Goal: Use online tool/utility: Utilize a website feature to perform a specific function

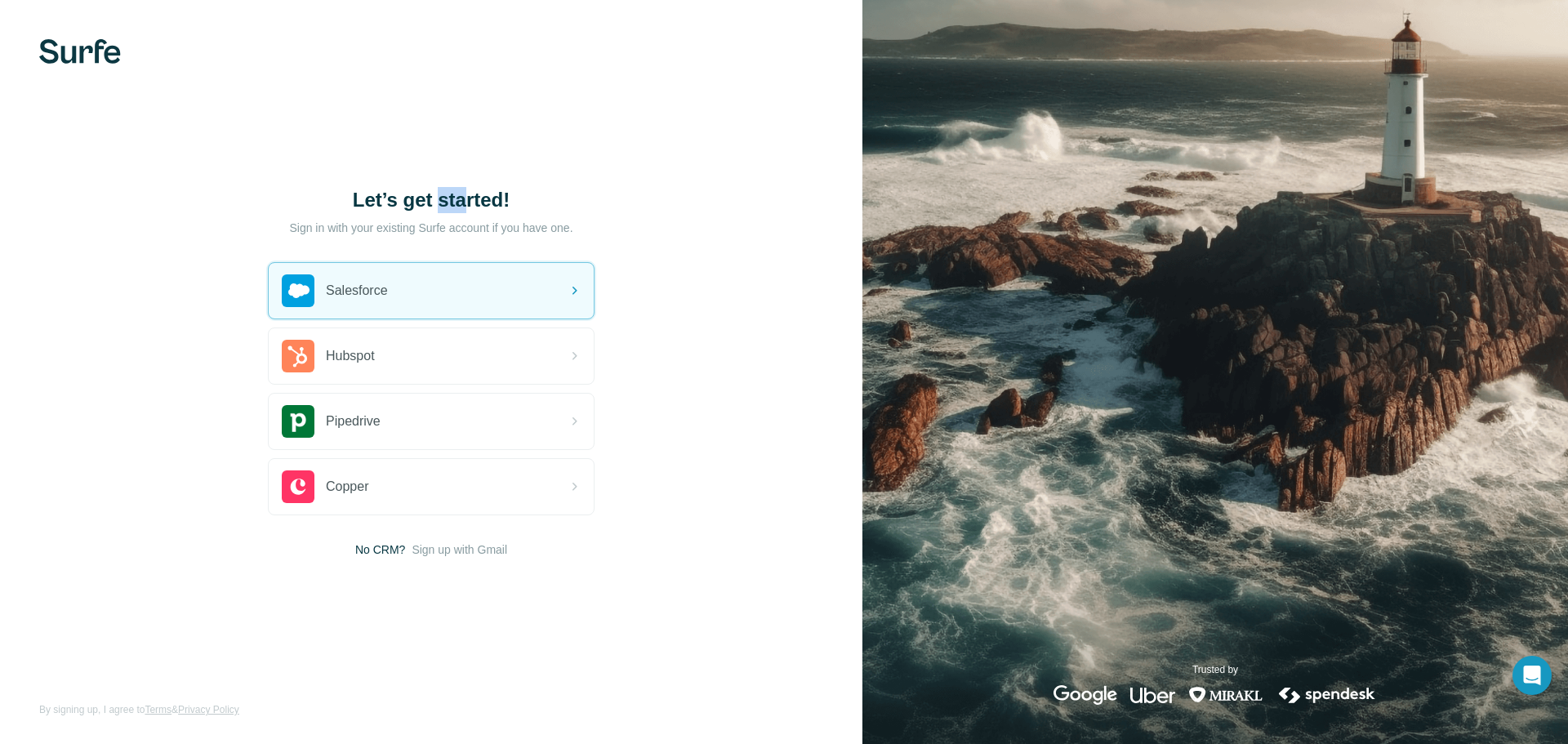
drag, startPoint x: 436, startPoint y: 201, endPoint x: 465, endPoint y: 202, distance: 29.0
click at [465, 202] on h1 "Let’s get started!" at bounding box center [431, 200] width 327 height 27
drag, startPoint x: 371, startPoint y: 187, endPoint x: 428, endPoint y: 196, distance: 57.7
click at [426, 196] on h1 "Let’s get started!" at bounding box center [431, 200] width 327 height 27
click at [467, 199] on h1 "Let’s get started!" at bounding box center [431, 200] width 327 height 27
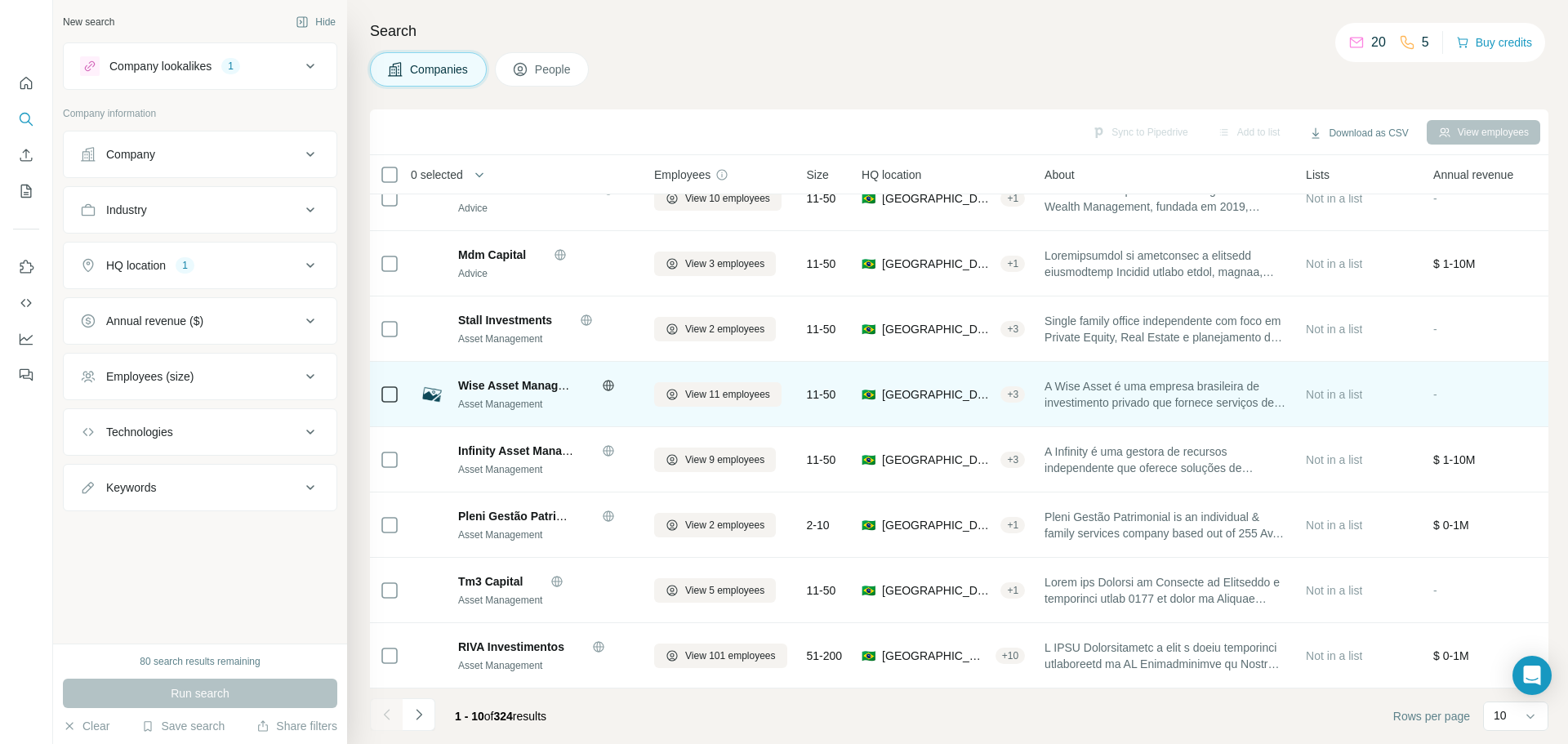
scroll to position [167, 0]
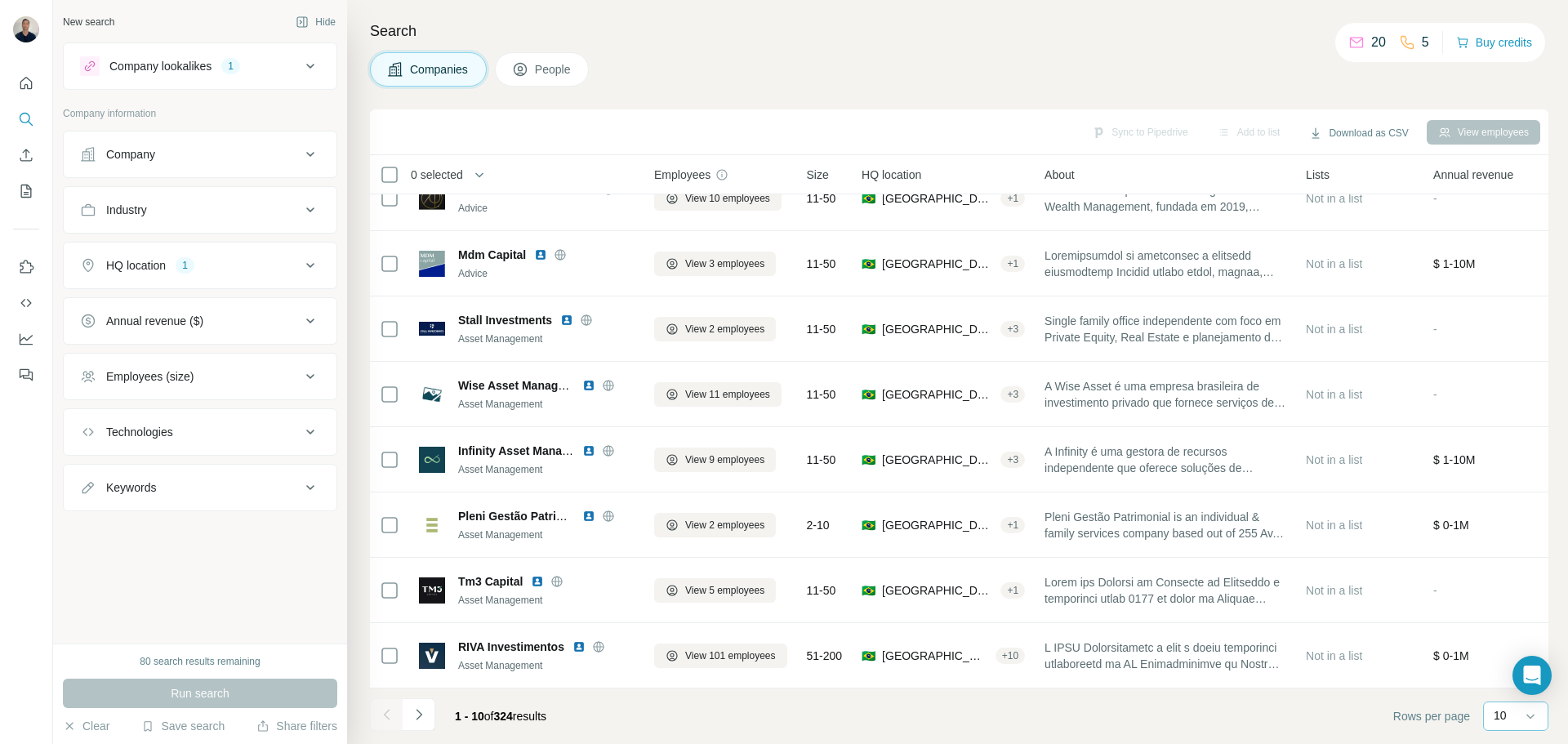
click at [1498, 716] on p "10" at bounding box center [1500, 715] width 13 height 16
click at [1509, 594] on p "60" at bounding box center [1503, 591] width 13 height 16
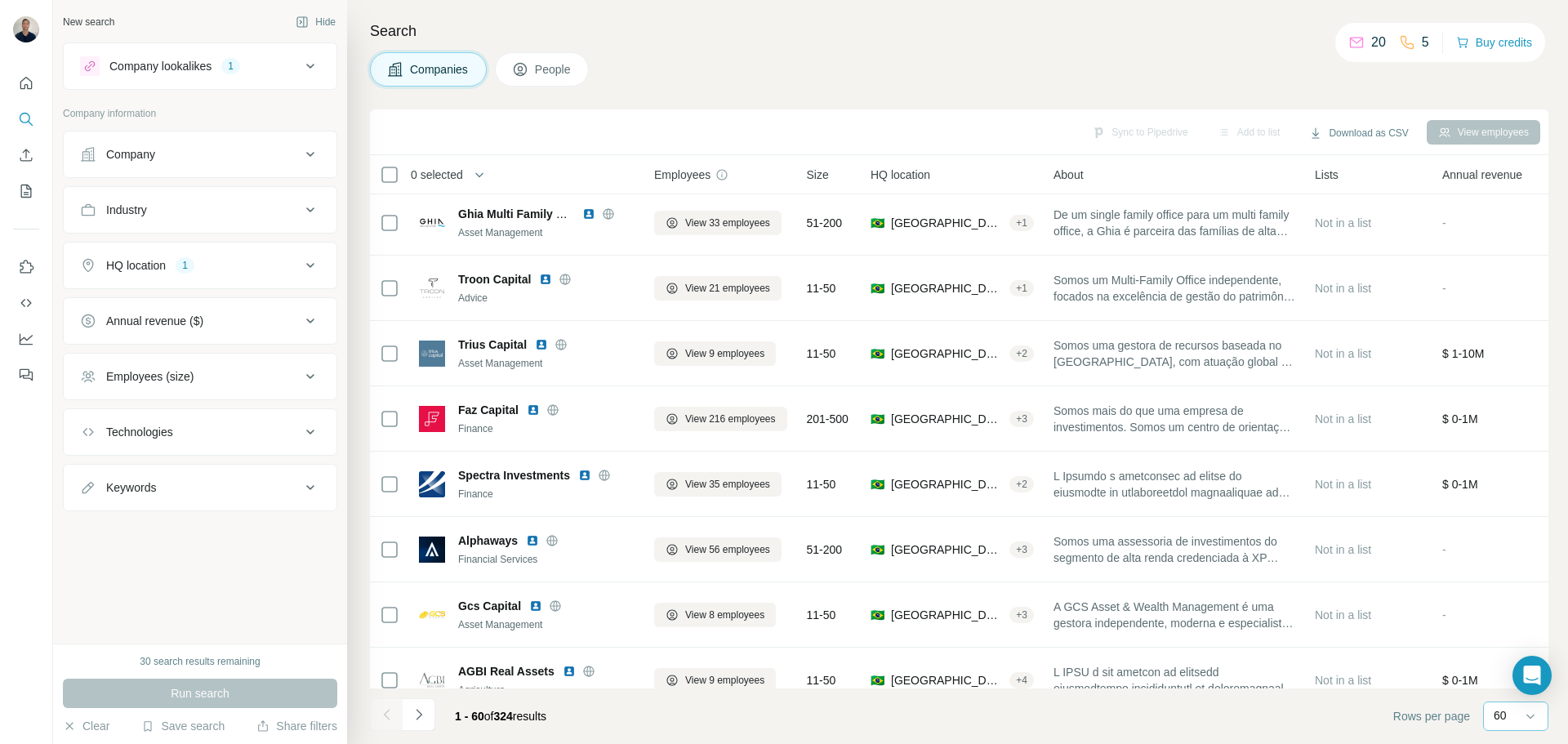
scroll to position [1637, 0]
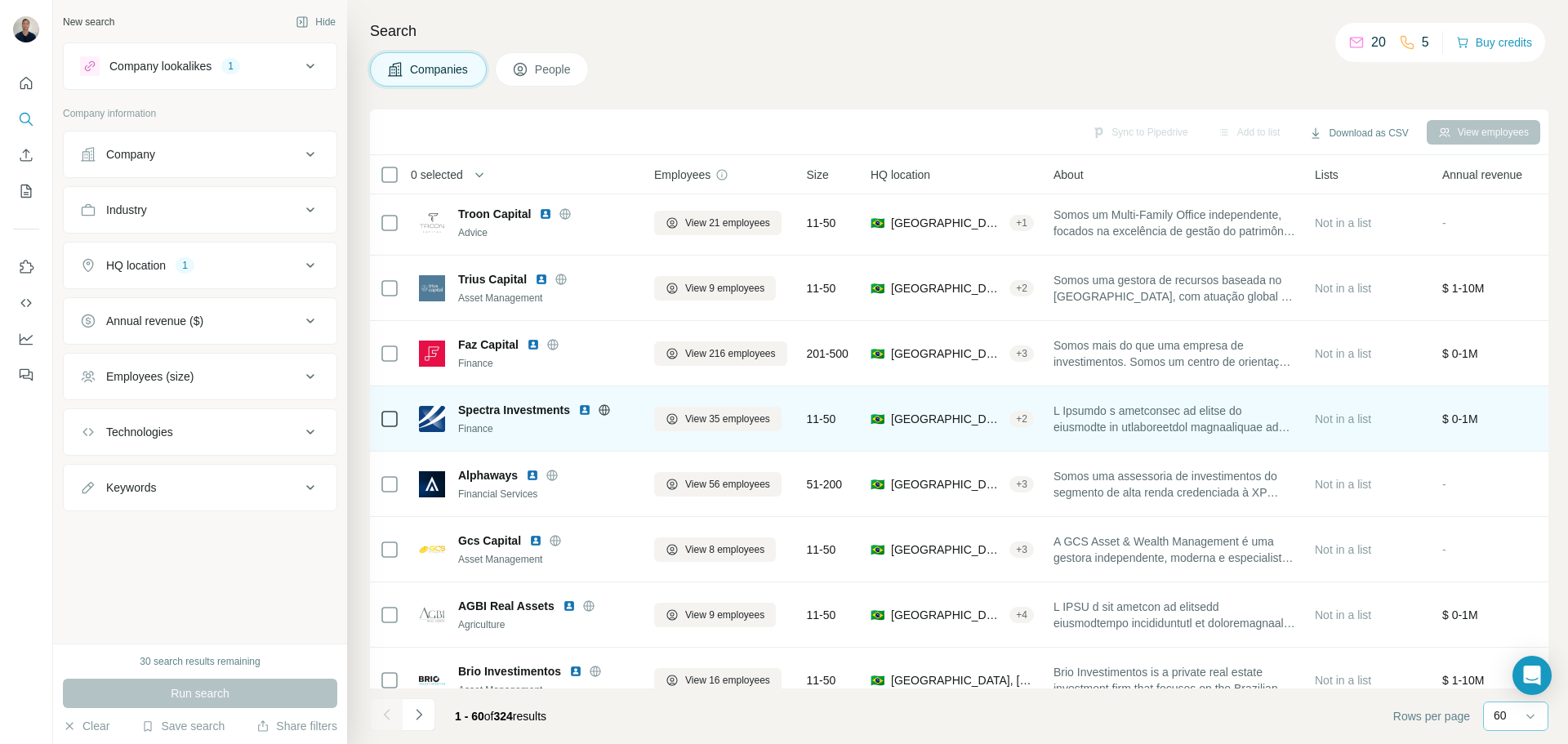
click at [585, 410] on img at bounding box center [584, 410] width 13 height 13
